Goal: Communication & Community: Share content

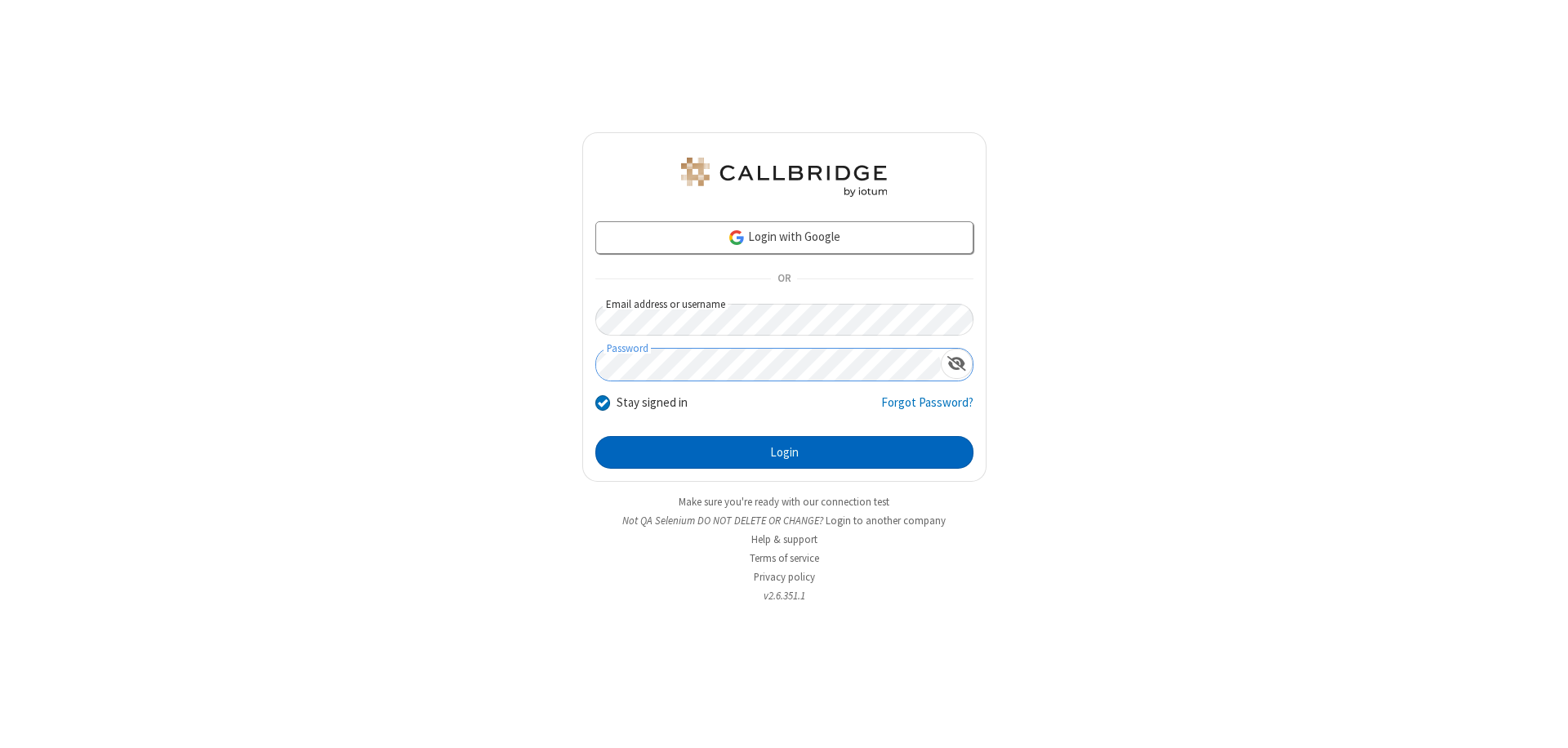
click at [784, 452] on button "Login" at bounding box center [784, 452] width 378 height 33
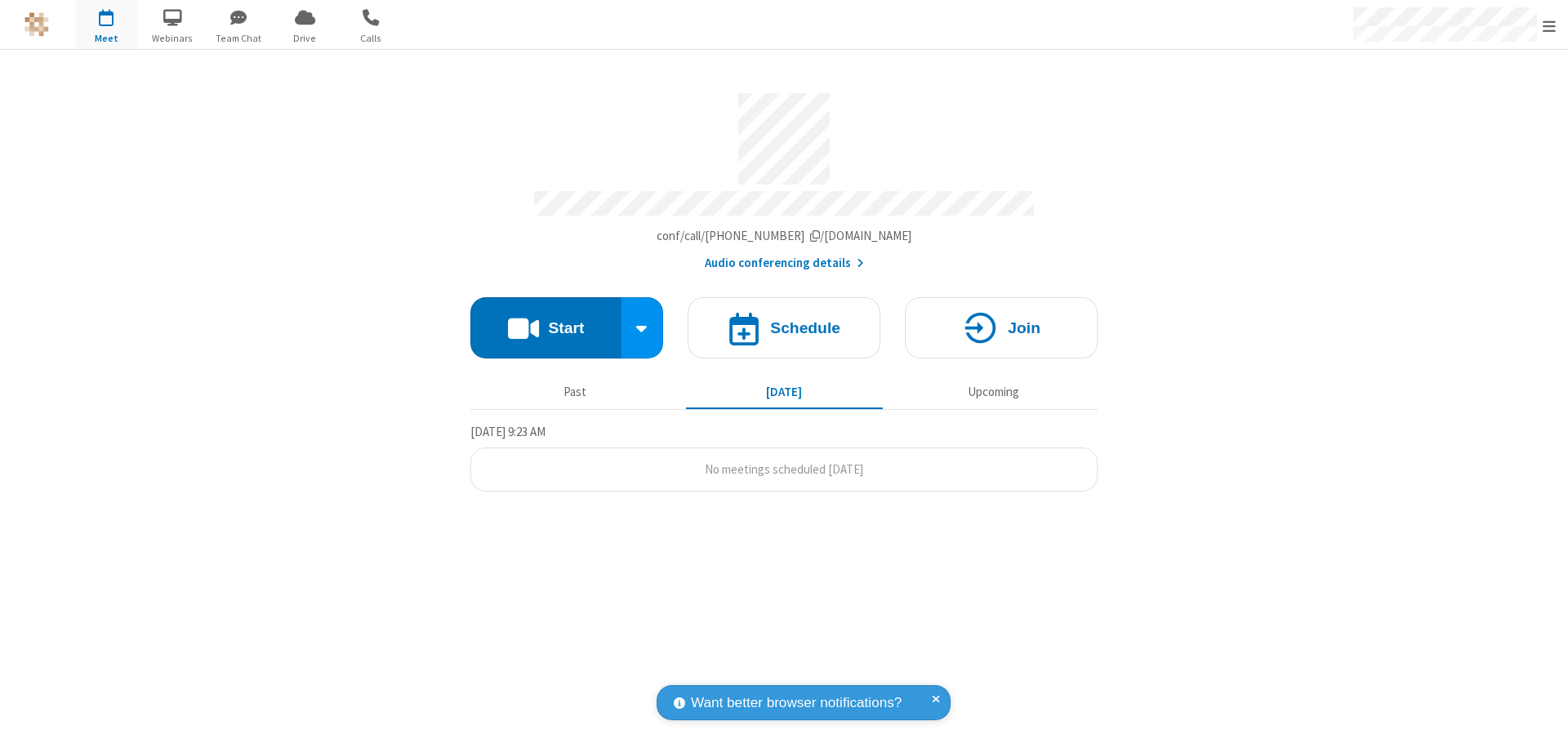
click at [546, 320] on button "Start" at bounding box center [546, 327] width 151 height 61
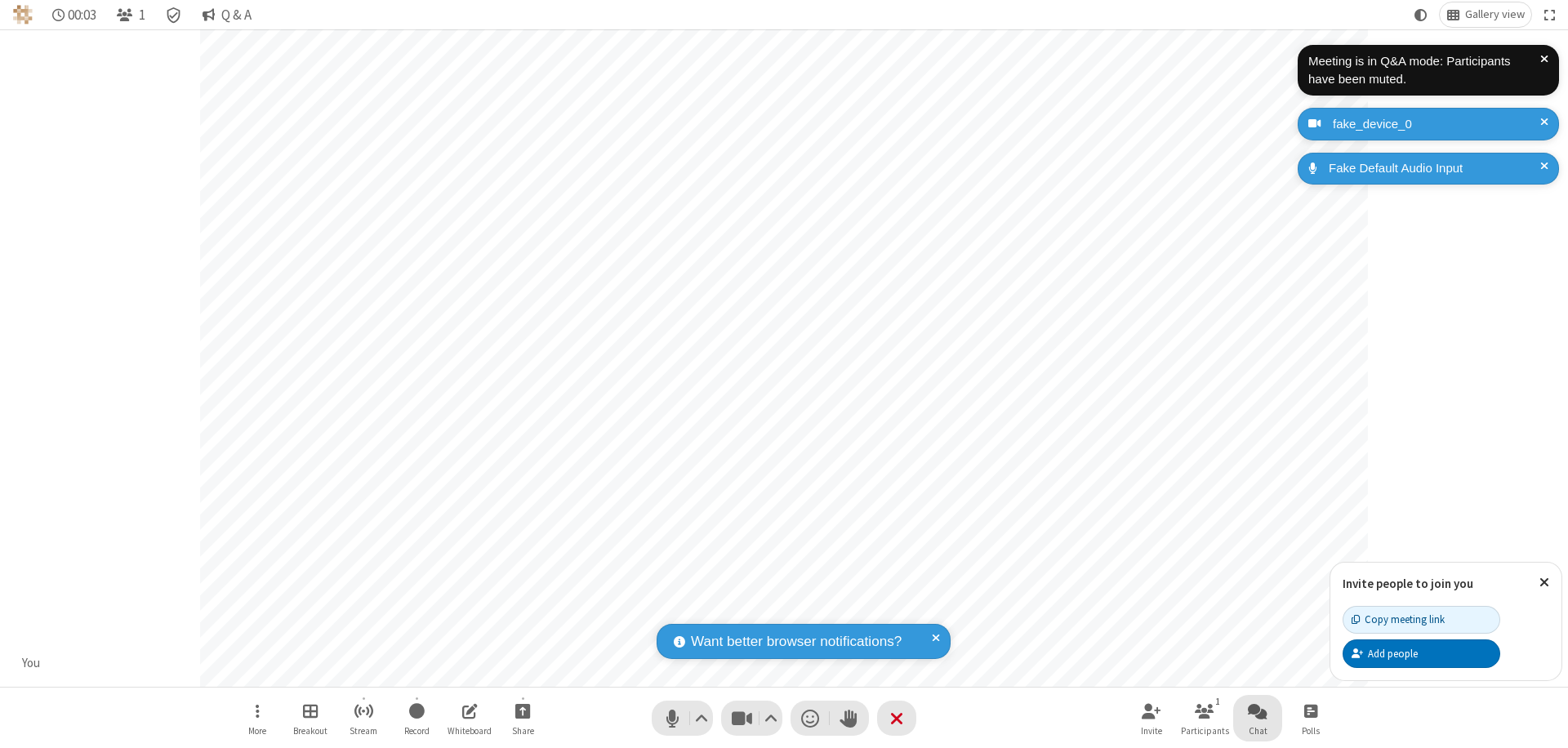
click at [1257, 710] on span "Open chat" at bounding box center [1257, 710] width 19 height 20
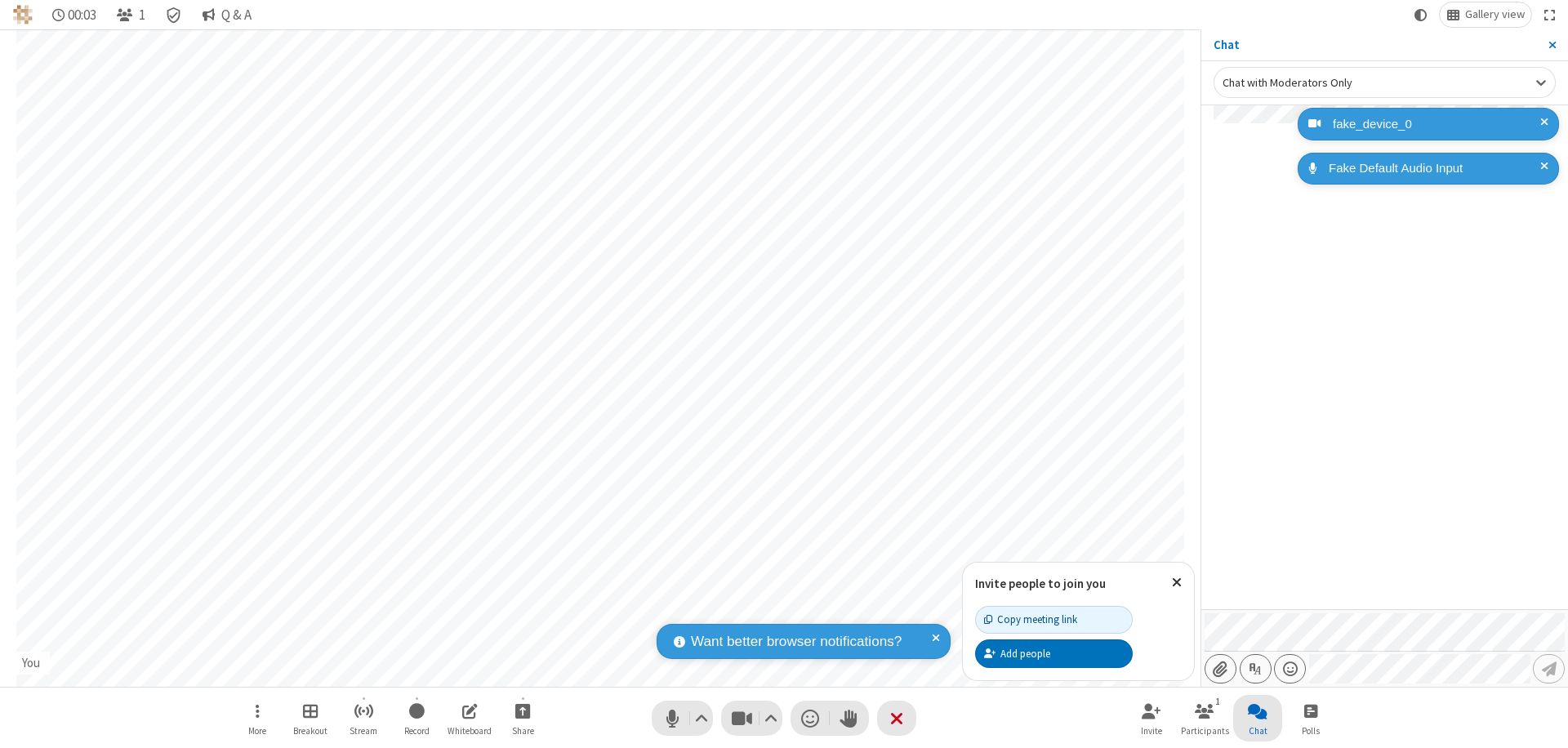
type input "C:\fakepath\doc_test.docx"
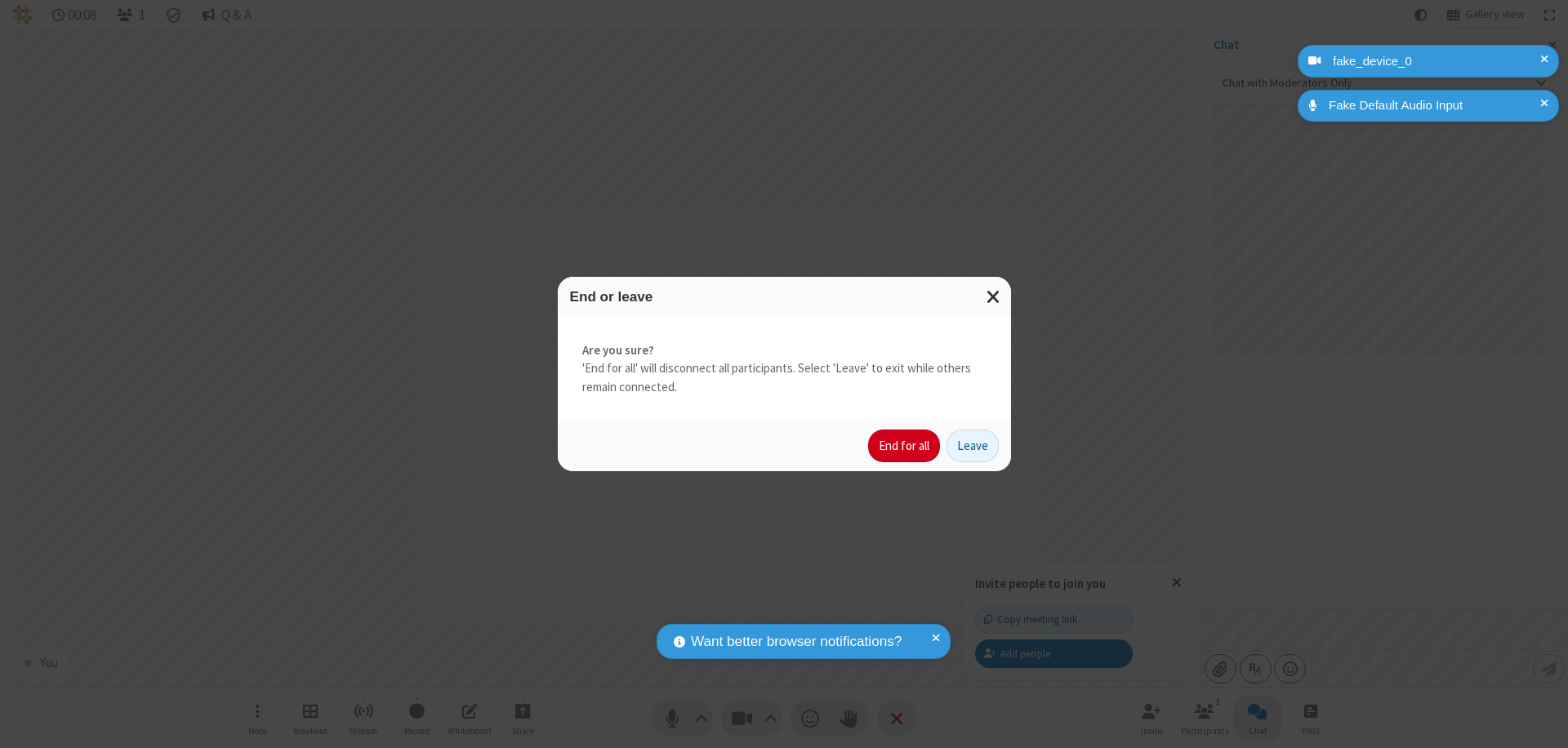
click at [905, 446] on button "End for all" at bounding box center [904, 446] width 72 height 33
